Goal: Obtain resource: Download file/media

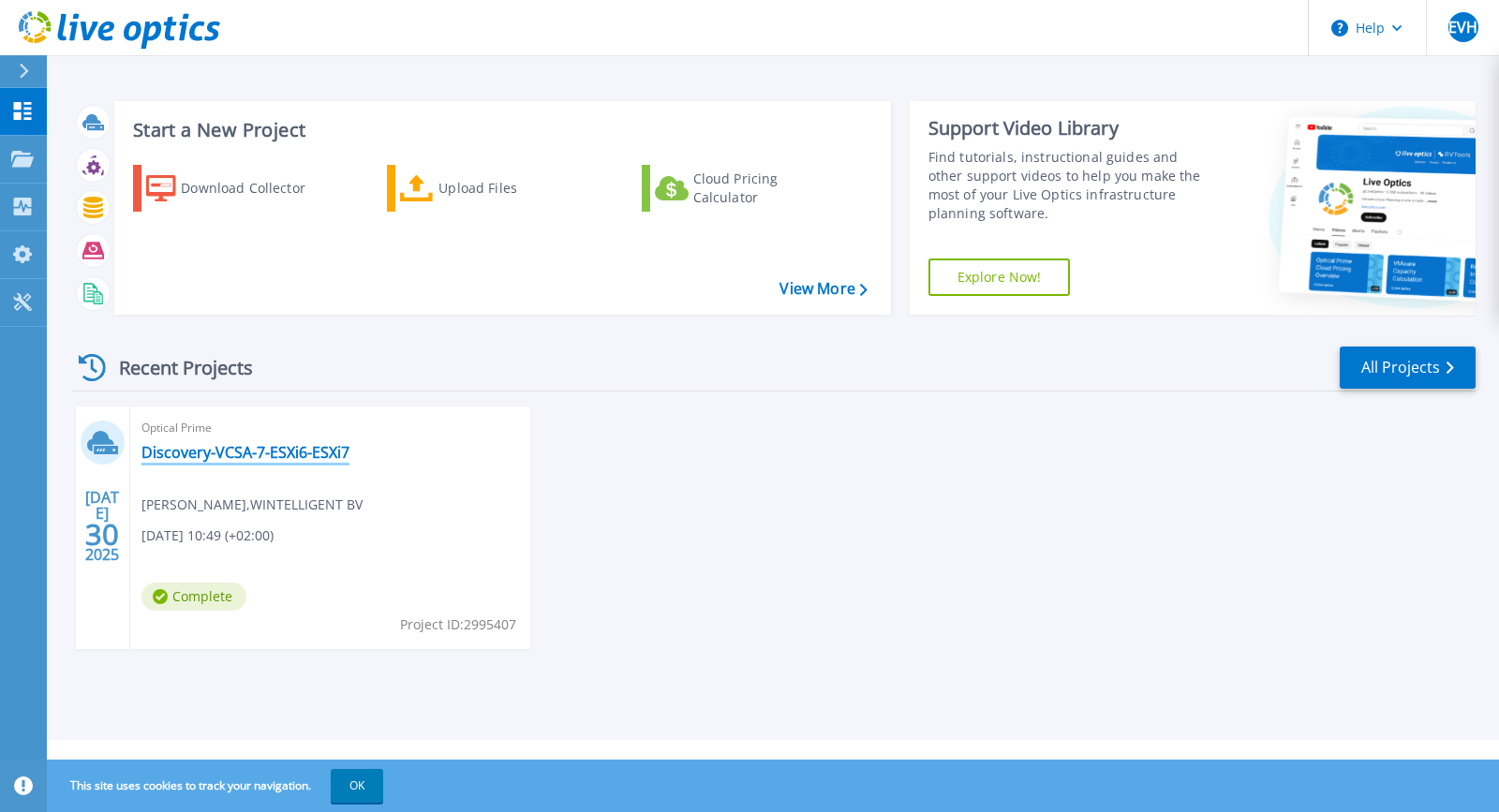
click at [200, 454] on link "Discovery-VCSA-7-ESXi6-ESXi7" at bounding box center [245, 452] width 208 height 19
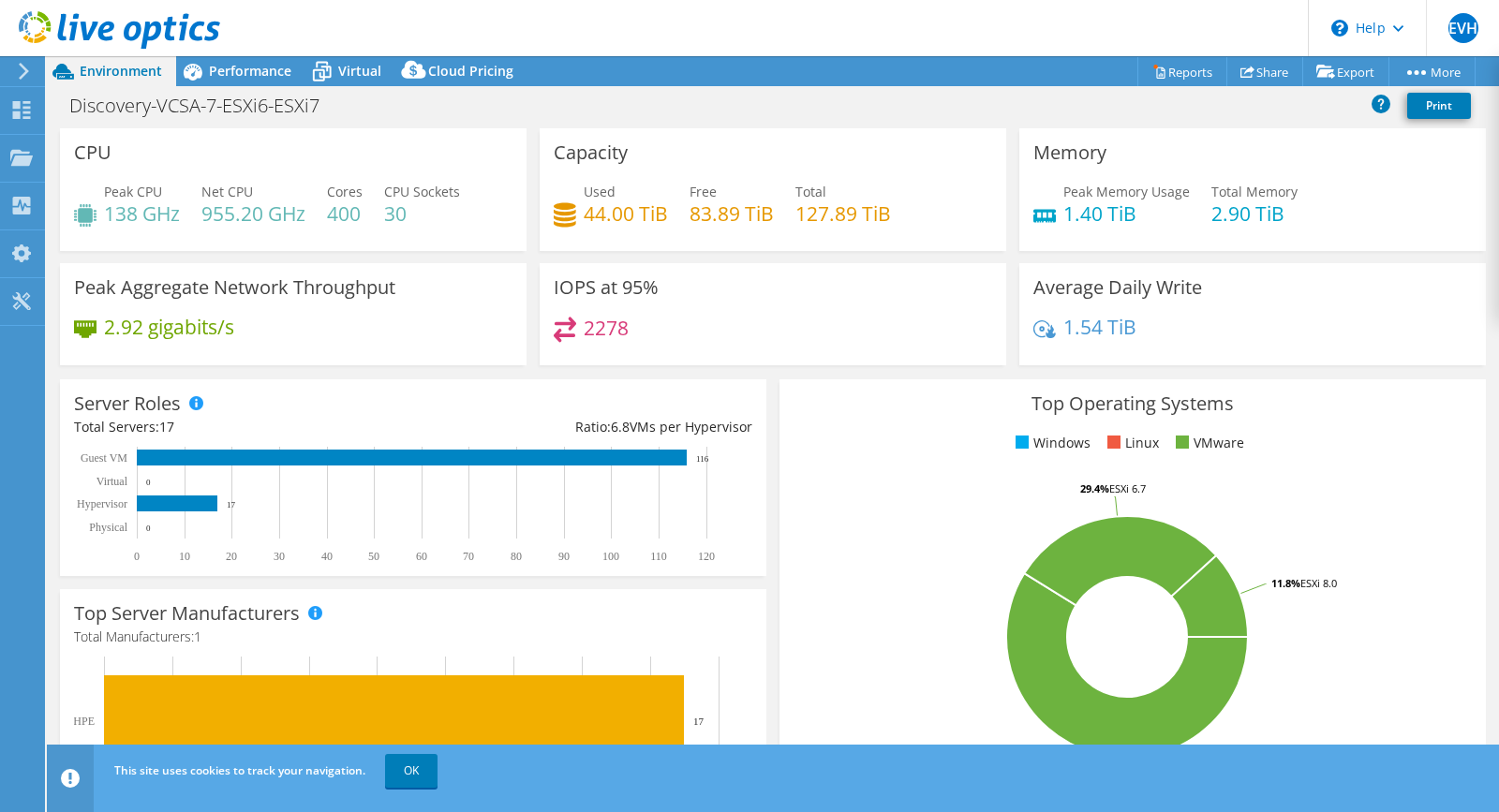
select select "USD"
click at [1170, 72] on link "Reports" at bounding box center [1182, 71] width 90 height 29
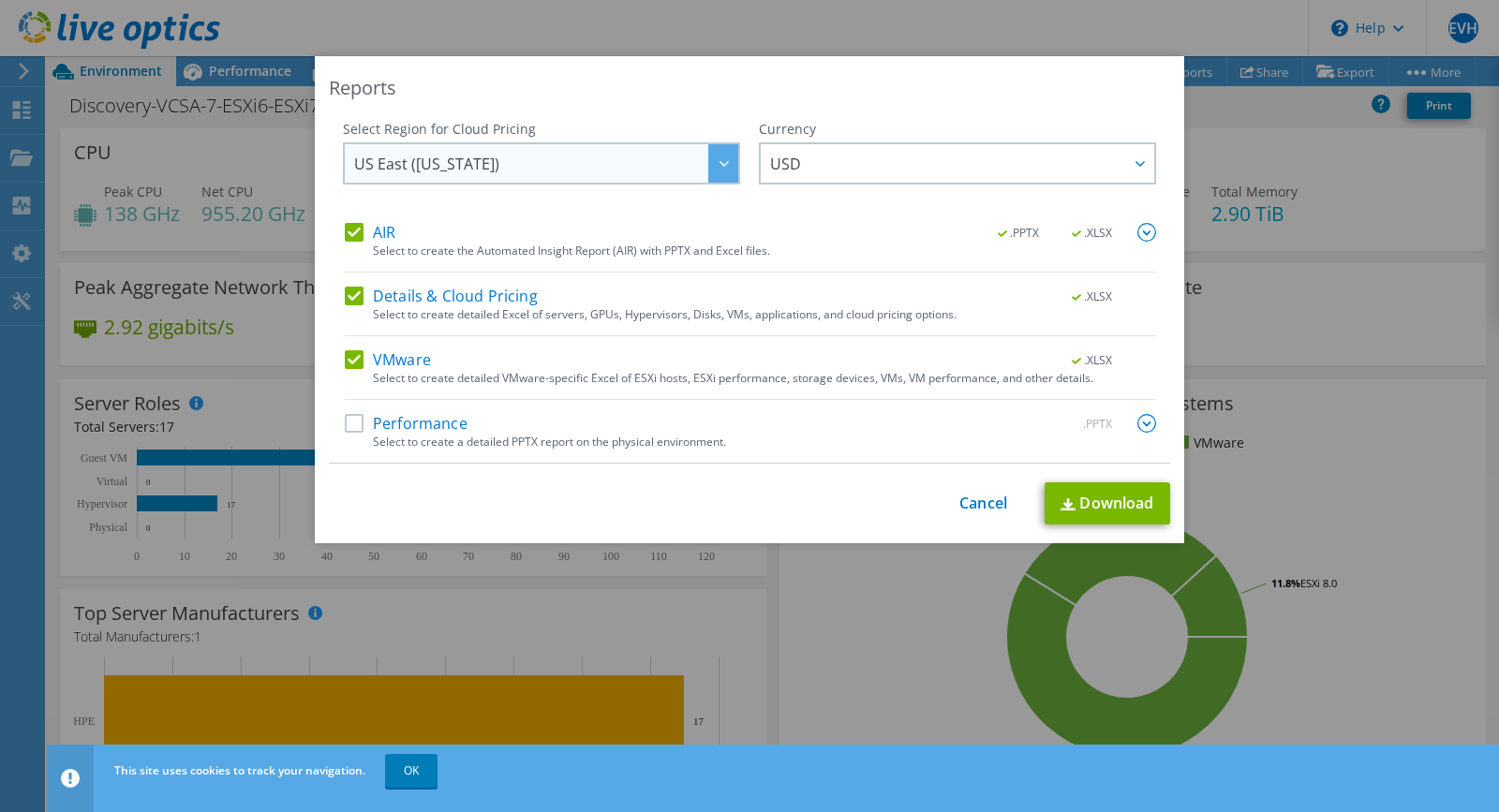
click at [732, 166] on div at bounding box center [723, 163] width 30 height 38
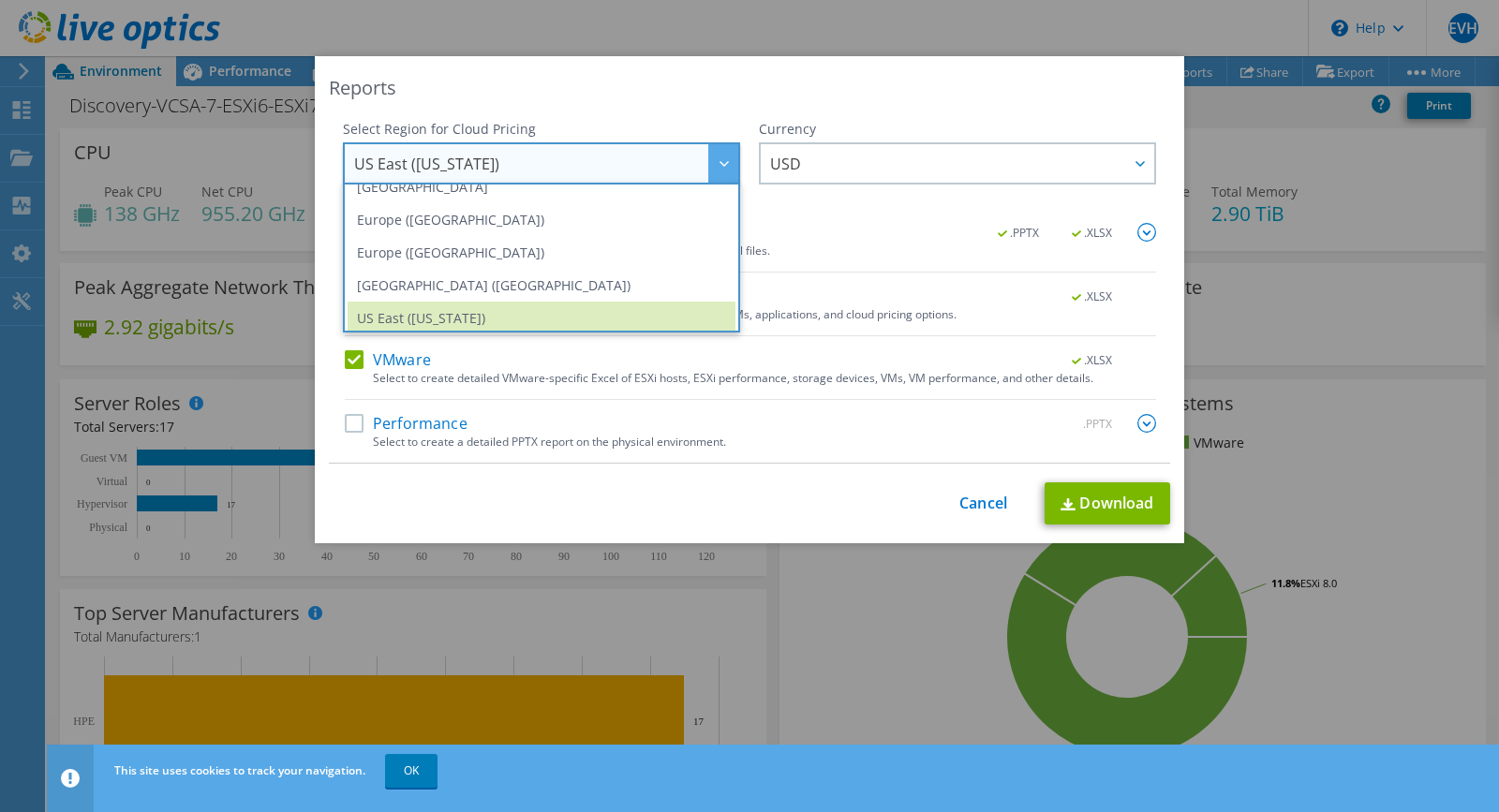
scroll to position [210, 0]
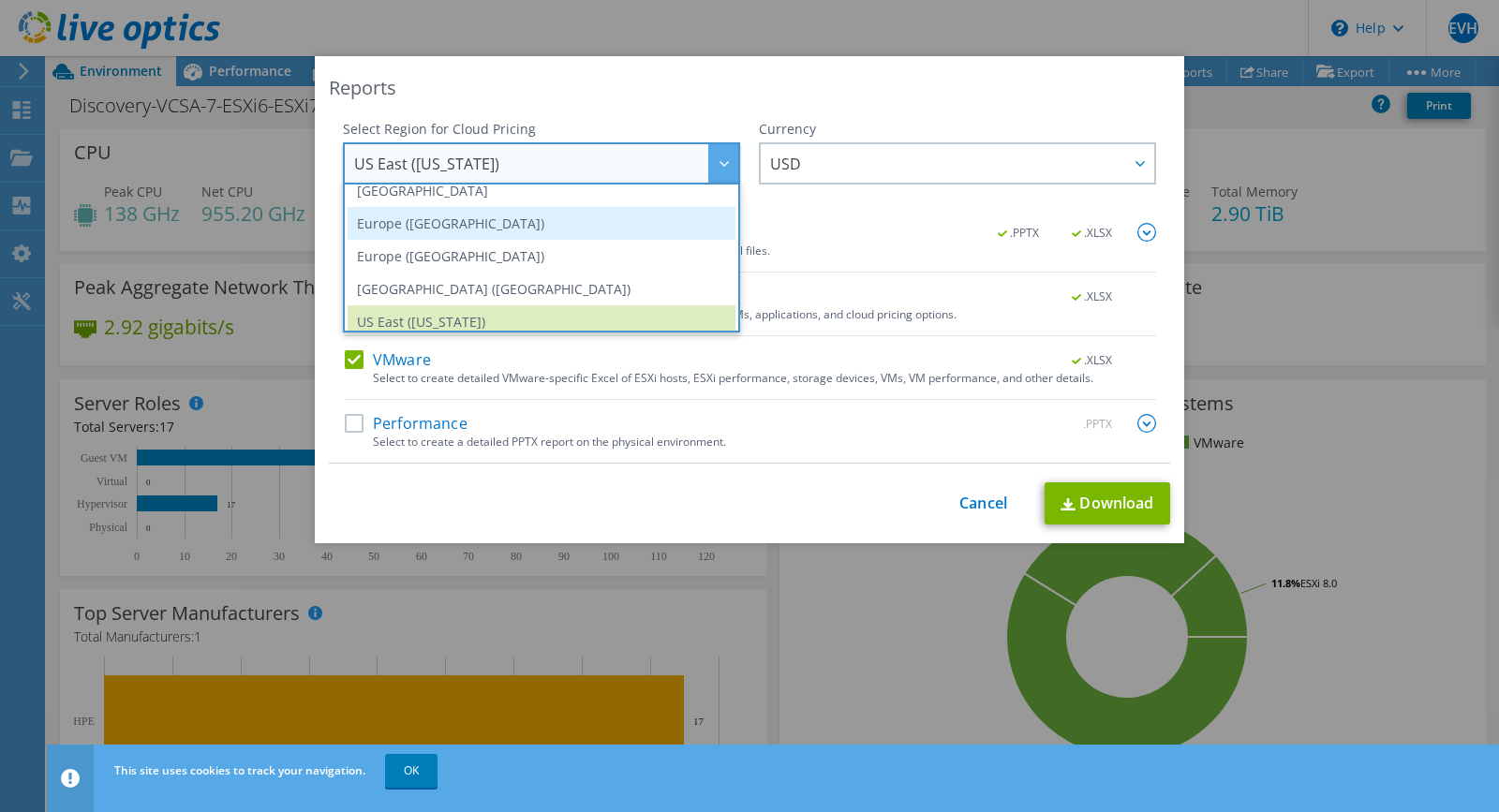
click at [434, 220] on li "Europe ([GEOGRAPHIC_DATA])" at bounding box center [541, 223] width 388 height 33
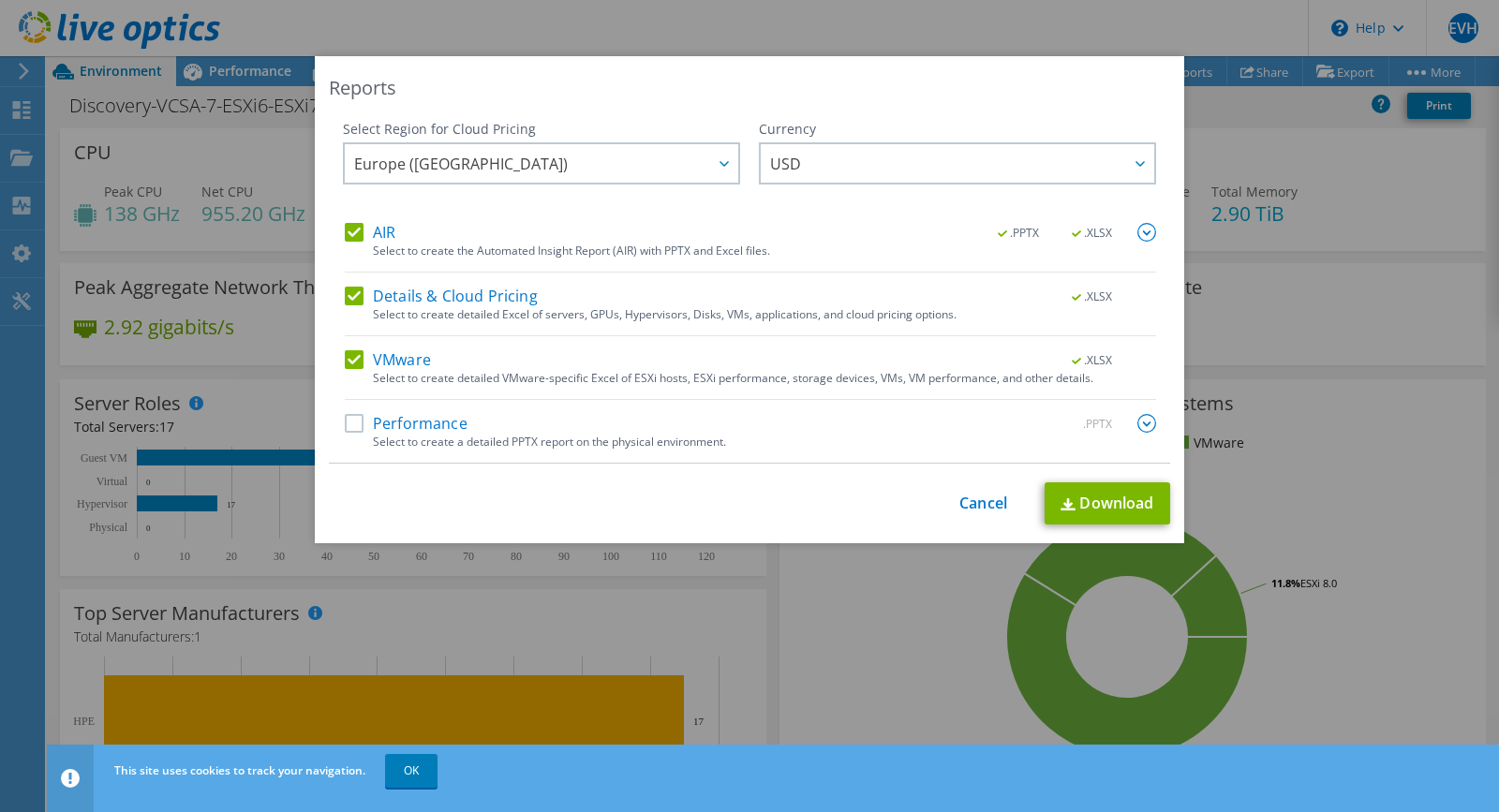
click at [359, 423] on label "Performance" at bounding box center [406, 423] width 122 height 19
click at [0, 0] on input "Performance" at bounding box center [0, 0] width 0 height 0
click at [1108, 508] on link "Download" at bounding box center [1107, 503] width 125 height 42
